Goal: Navigation & Orientation: Find specific page/section

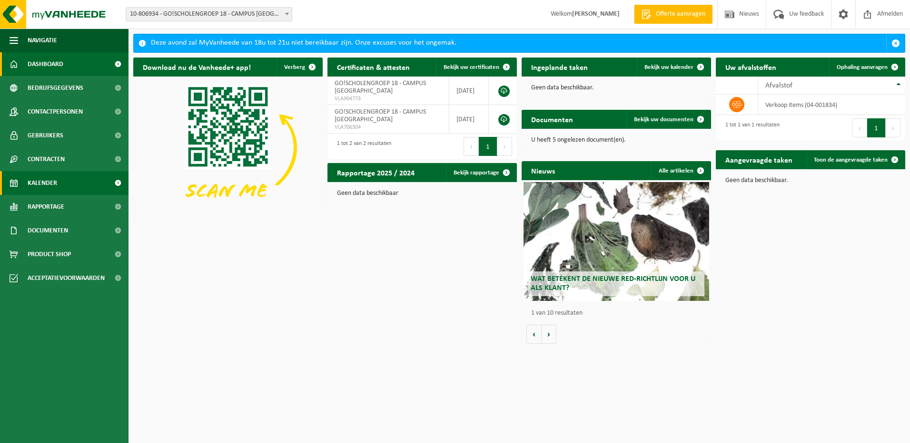
click at [58, 174] on link "Kalender" at bounding box center [64, 183] width 128 height 24
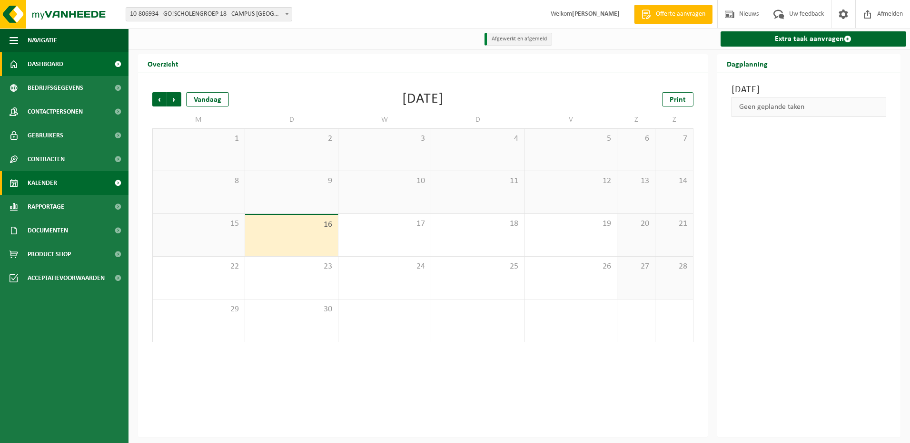
click at [61, 60] on span "Dashboard" at bounding box center [46, 64] width 36 height 24
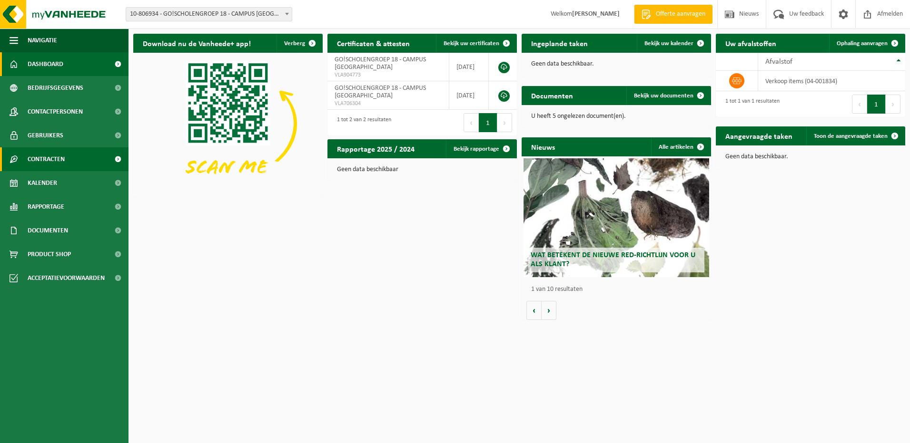
click at [56, 154] on span "Contracten" at bounding box center [46, 159] width 37 height 24
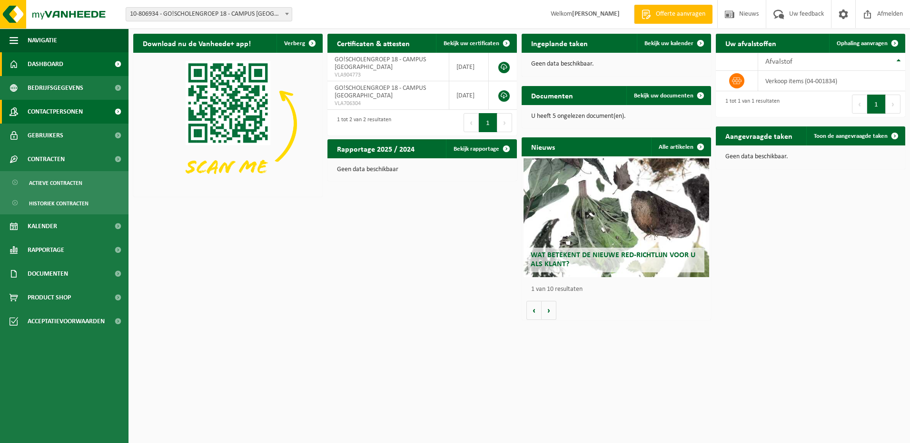
click at [73, 112] on span "Contactpersonen" at bounding box center [55, 112] width 55 height 24
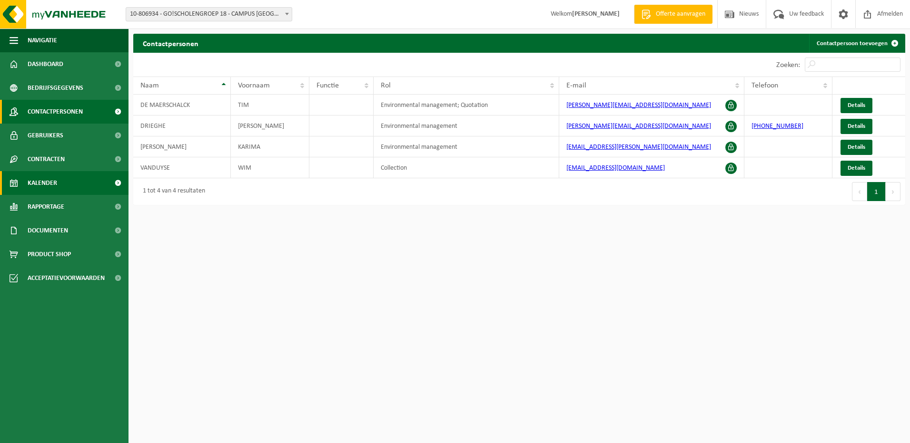
click at [57, 174] on link "Kalender" at bounding box center [64, 183] width 128 height 24
